Goal: Task Accomplishment & Management: Complete application form

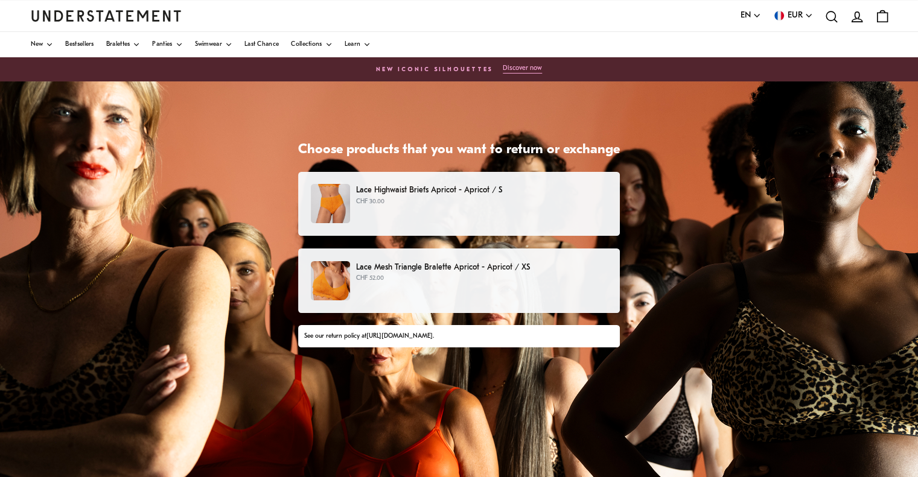
click at [449, 195] on p "Lace Highwaist Briefs Apricot - Apricot / S" at bounding box center [481, 190] width 251 height 13
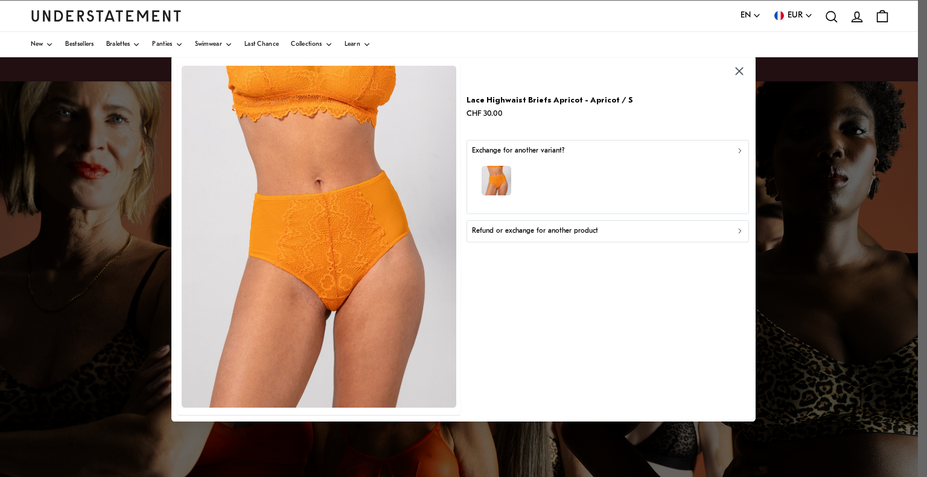
click at [804, 142] on div at bounding box center [463, 238] width 927 height 477
click at [739, 67] on icon "button" at bounding box center [740, 72] width 14 height 14
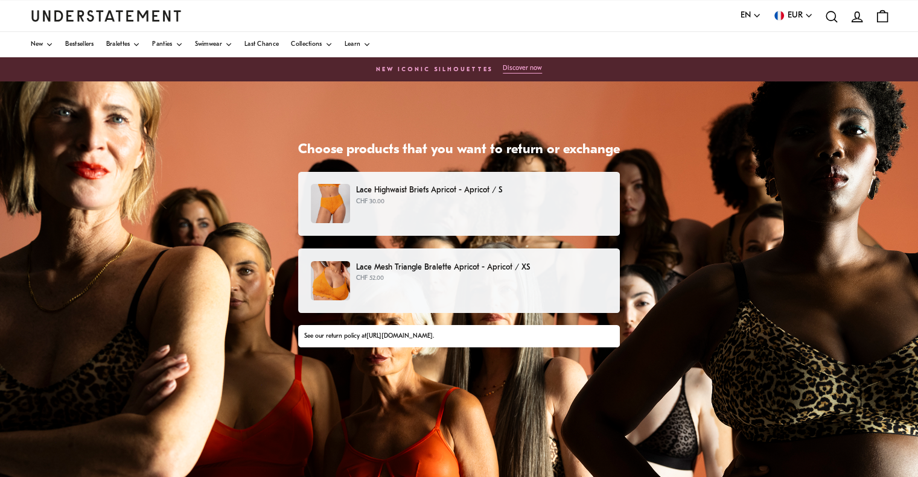
click at [451, 264] on p "Lace Mesh Triangle Bralette Apricot - Apricot / XS" at bounding box center [481, 267] width 251 height 13
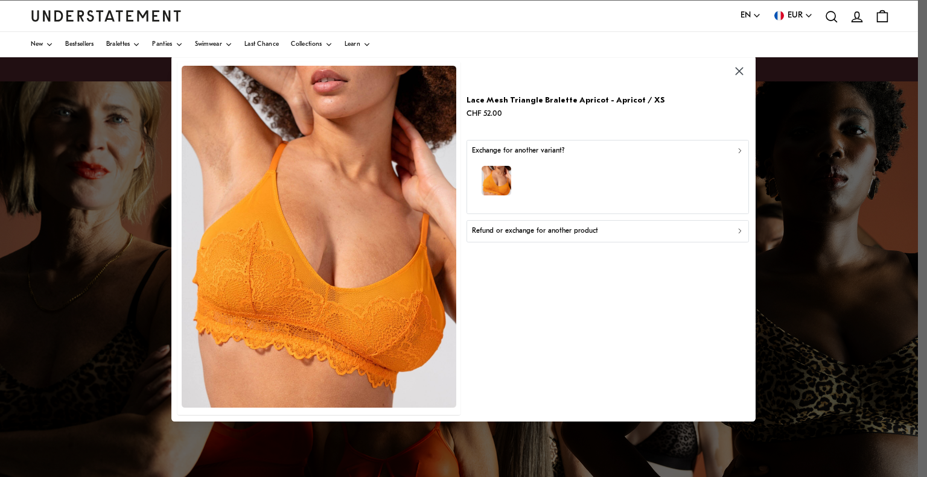
click at [521, 230] on p "Refund or exchange for another product" at bounding box center [535, 231] width 126 height 11
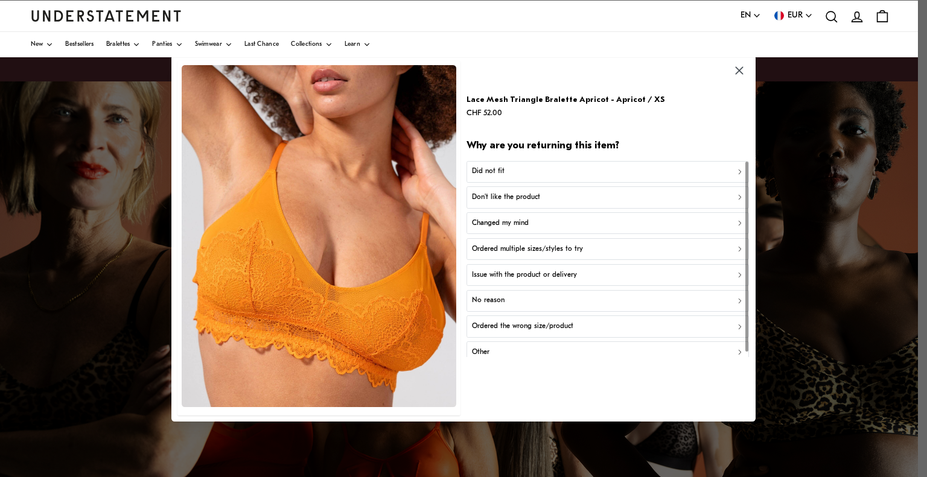
click at [508, 176] on div "Did not fit" at bounding box center [608, 172] width 272 height 11
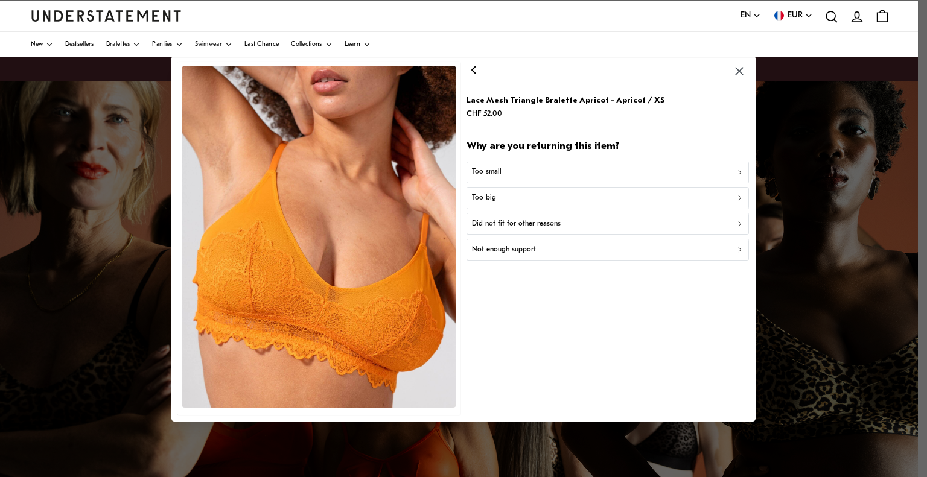
click at [518, 229] on p "Did not fit for other reasons" at bounding box center [516, 223] width 89 height 11
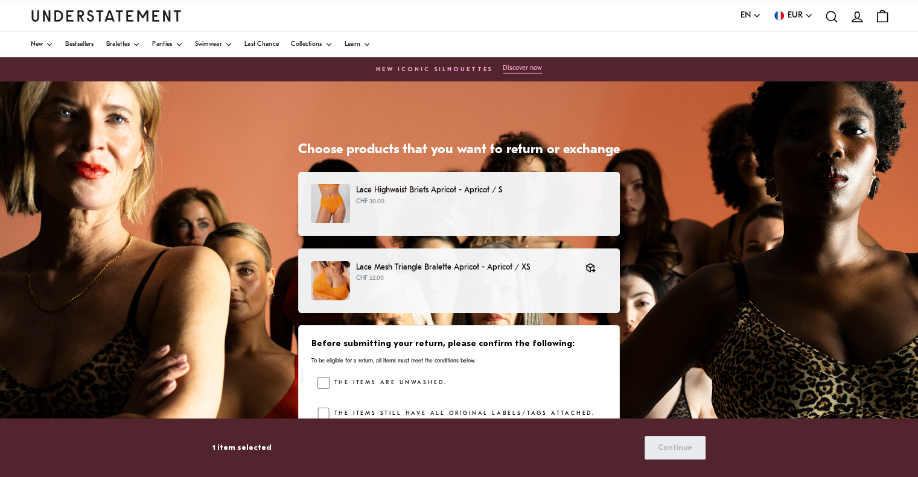
click at [525, 212] on div "Lace Highwaist Briefs Apricot - Apricot / S CHF 30.00" at bounding box center [459, 203] width 296 height 39
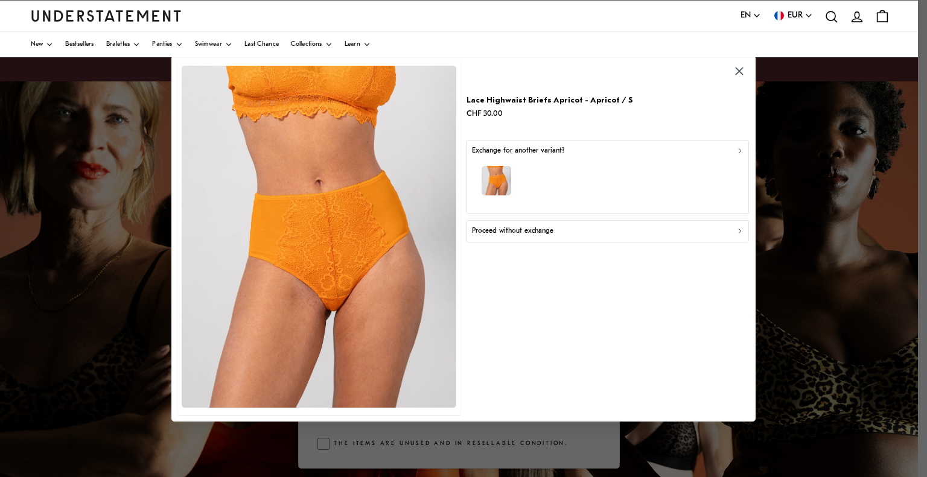
click at [741, 69] on icon "button" at bounding box center [739, 72] width 8 height 8
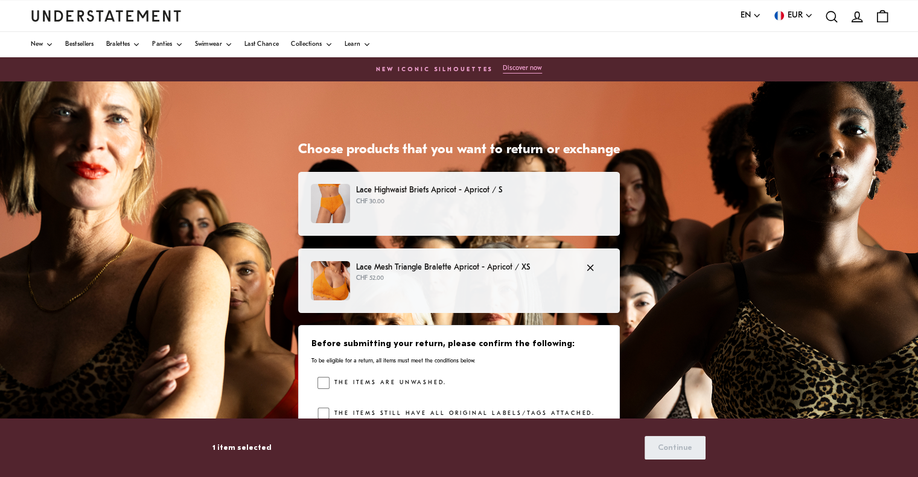
click at [411, 284] on div "Lace Mesh Triangle Bralette Apricot - Apricot / XS CHF 52.00" at bounding box center [459, 280] width 296 height 39
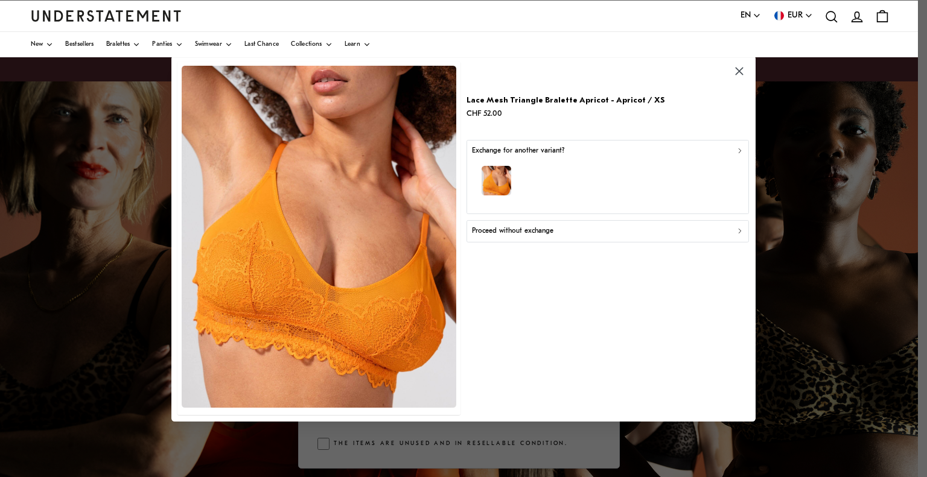
click at [780, 185] on div at bounding box center [463, 238] width 927 height 477
click at [741, 72] on icon "button" at bounding box center [740, 72] width 14 height 14
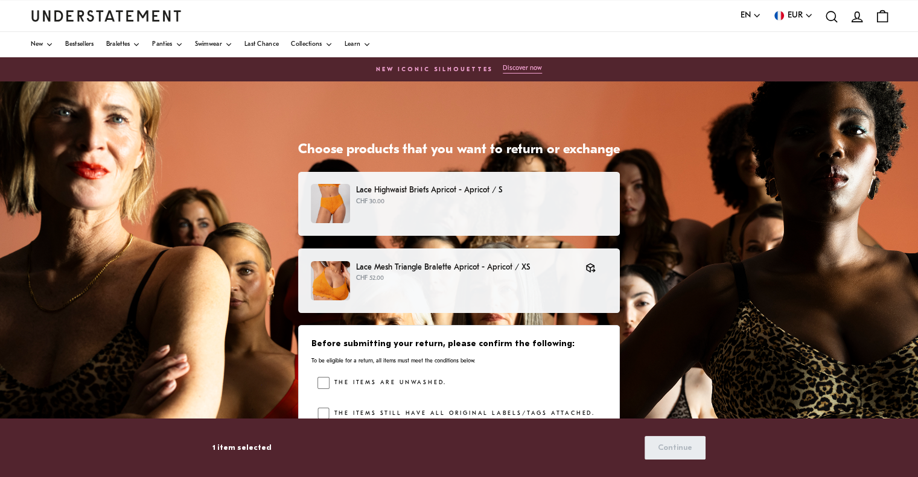
click at [418, 194] on p "Lace Highwaist Briefs Apricot - Apricot / S" at bounding box center [481, 190] width 251 height 13
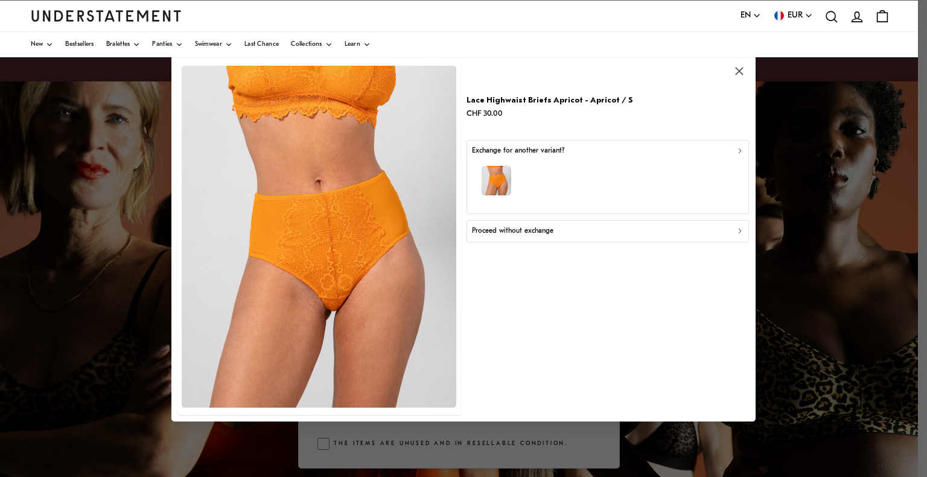
click at [575, 168] on div "button" at bounding box center [608, 182] width 272 height 52
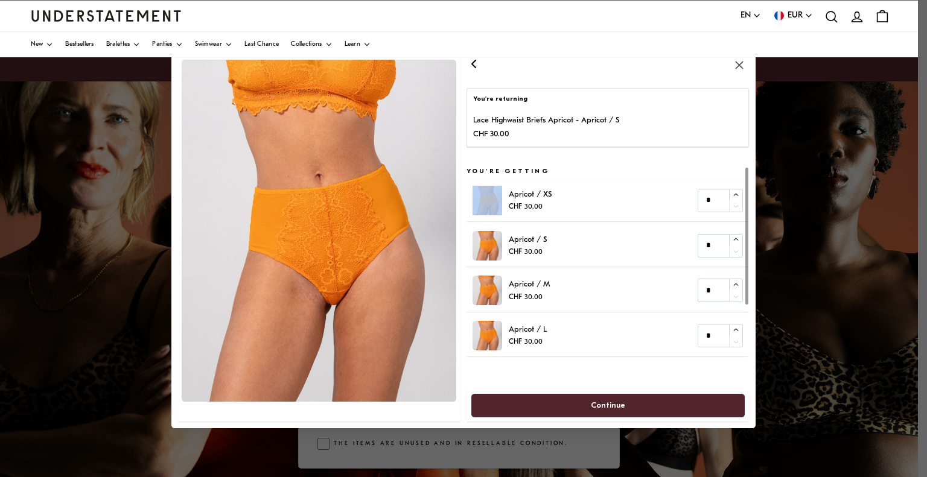
click at [575, 168] on h5 "You're getting" at bounding box center [607, 172] width 282 height 10
click at [472, 68] on icon "button" at bounding box center [473, 63] width 14 height 14
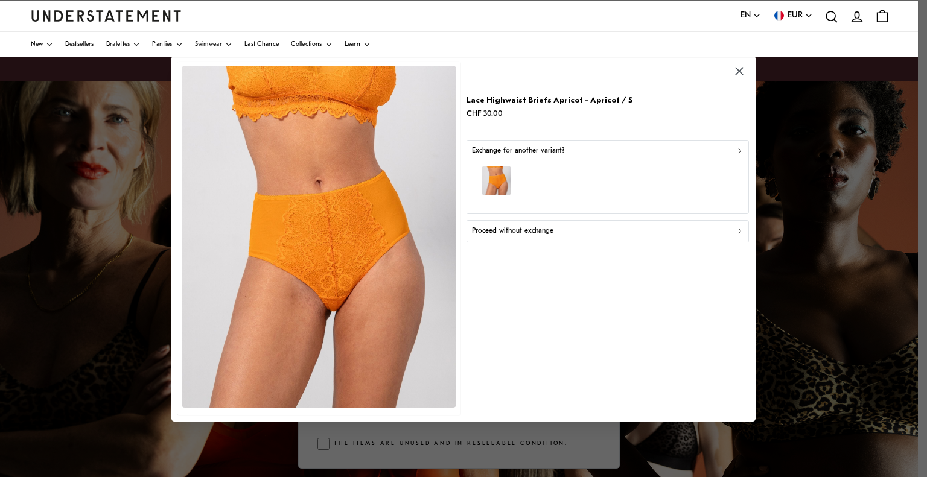
click at [564, 234] on div "Proceed without exchange" at bounding box center [608, 231] width 272 height 11
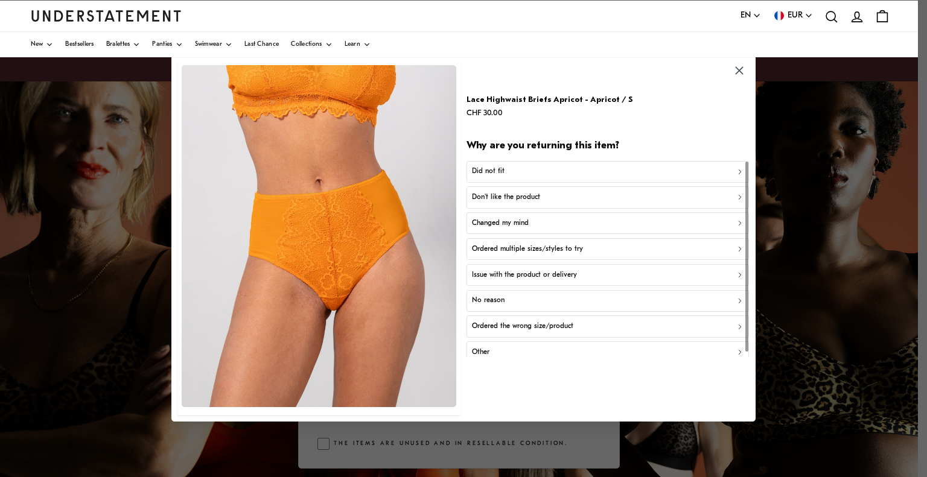
click at [554, 170] on div "Did not fit" at bounding box center [608, 172] width 272 height 11
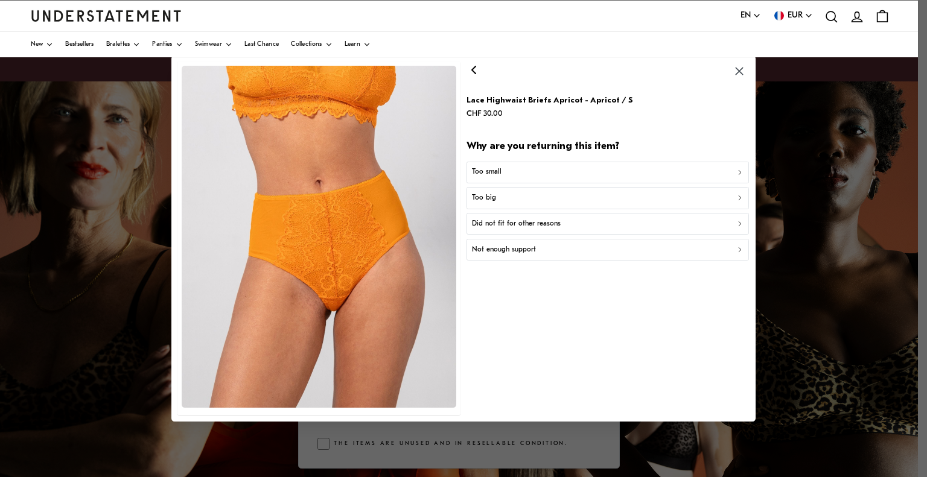
click at [539, 226] on p "Did not fit for other reasons" at bounding box center [516, 223] width 89 height 11
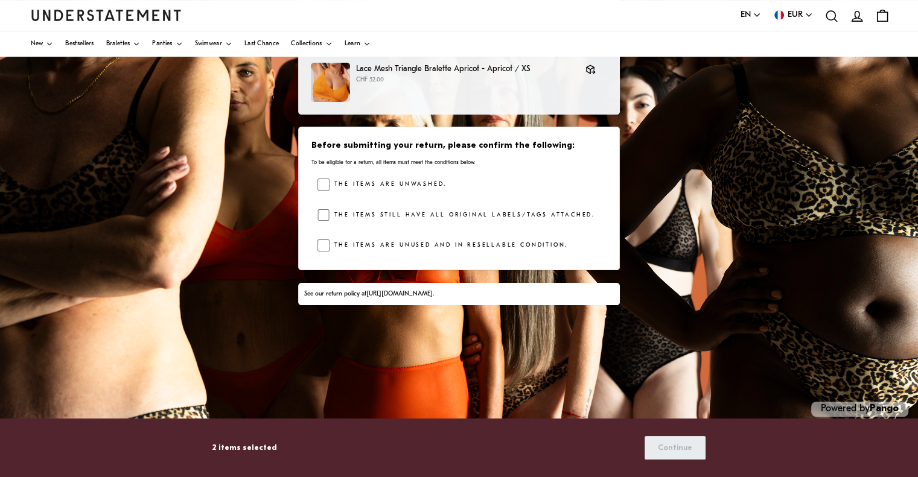
scroll to position [207, 0]
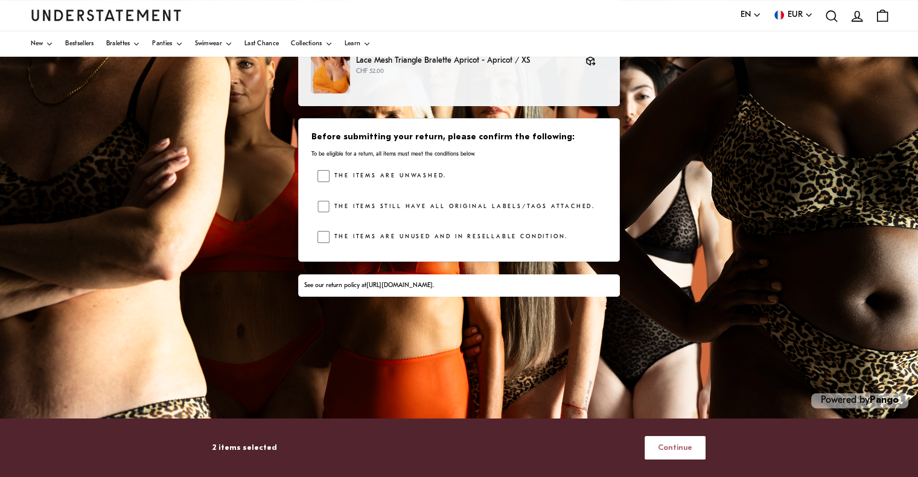
click at [675, 443] on span "Continue" at bounding box center [675, 448] width 34 height 22
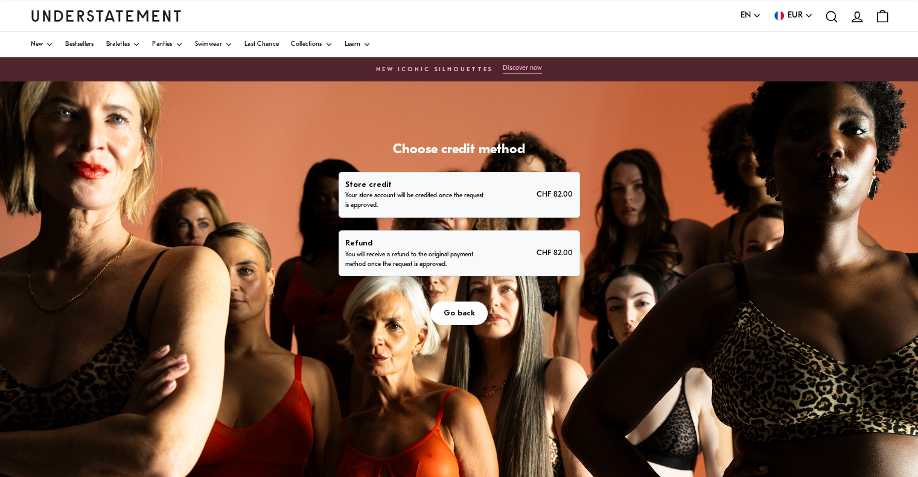
click at [418, 248] on p "Refund" at bounding box center [415, 243] width 141 height 13
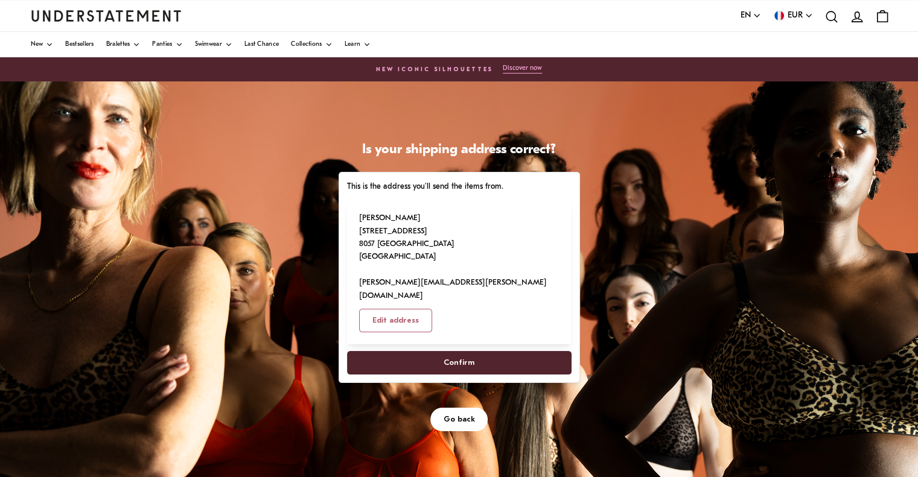
click at [466, 352] on span "Confirm" at bounding box center [458, 363] width 31 height 22
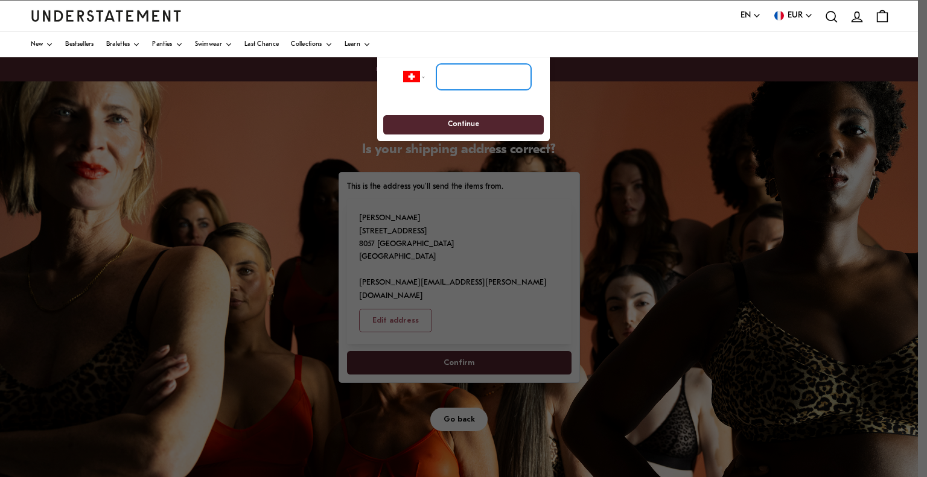
click at [474, 72] on input "tel" at bounding box center [483, 76] width 95 height 27
click at [420, 74] on select "**********" at bounding box center [418, 76] width 31 height 27
select select "**"
click at [403, 63] on select "**********" at bounding box center [418, 76] width 31 height 27
click at [477, 81] on input "tel" at bounding box center [483, 76] width 95 height 27
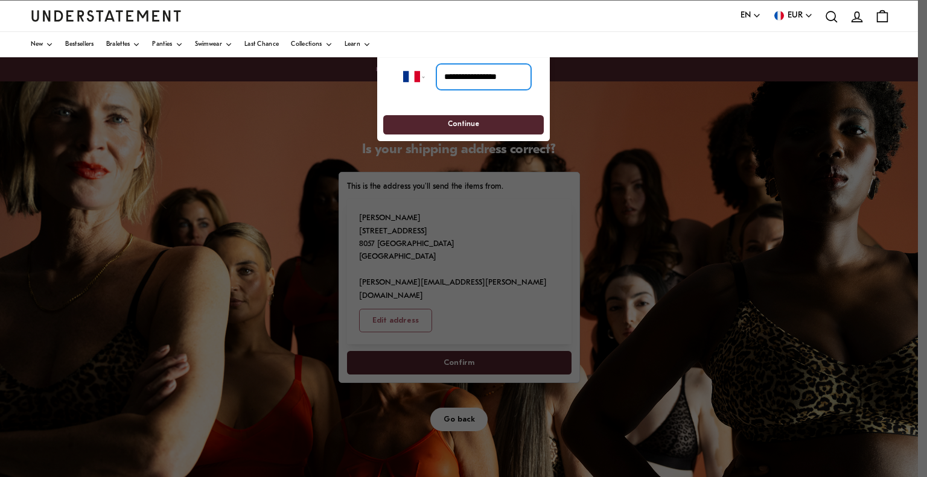
drag, startPoint x: 454, startPoint y: 78, endPoint x: 442, endPoint y: 77, distance: 11.5
click at [443, 77] on input "**********" at bounding box center [483, 76] width 95 height 27
type input "**********"
click at [463, 116] on span "Continue" at bounding box center [463, 124] width 31 height 19
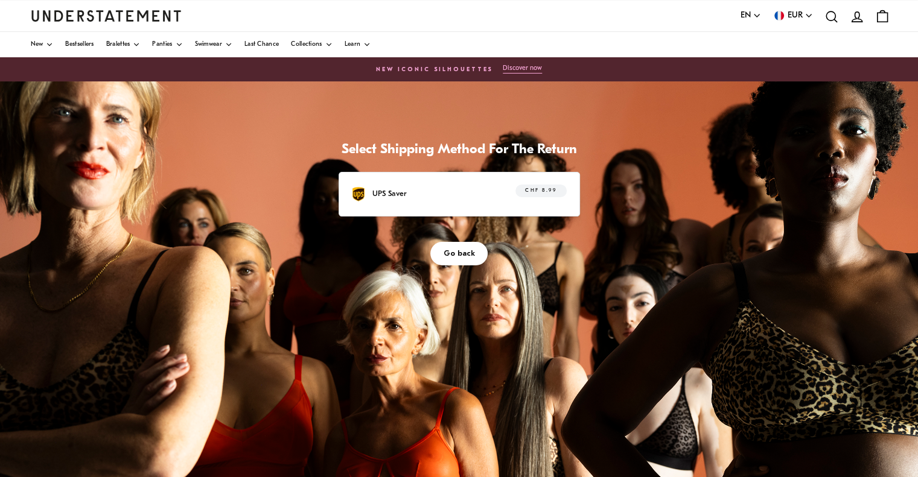
click at [493, 217] on div "Go back" at bounding box center [459, 241] width 241 height 49
drag, startPoint x: 506, startPoint y: 189, endPoint x: 507, endPoint y: 206, distance: 17.5
click at [507, 206] on div "UPS Saver CHF 8.99" at bounding box center [459, 194] width 241 height 45
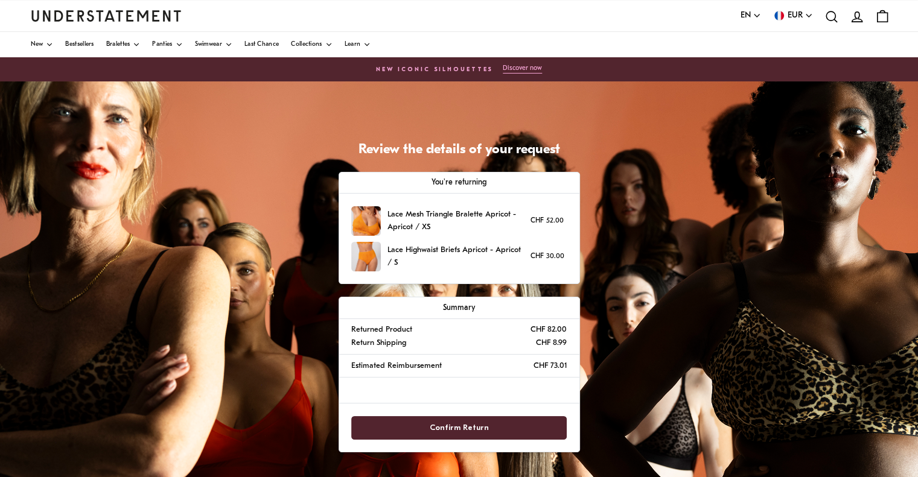
click at [467, 428] on span "Confirm Return" at bounding box center [459, 428] width 59 height 22
